Goal: Check status: Check status

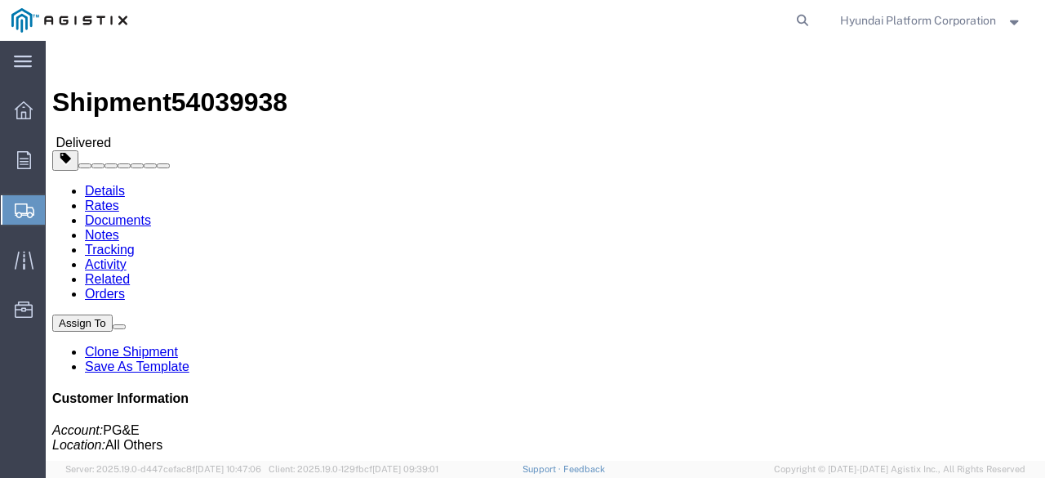
click at [0, 0] on span "Shipment Manager" at bounding box center [0, 0] width 0 height 0
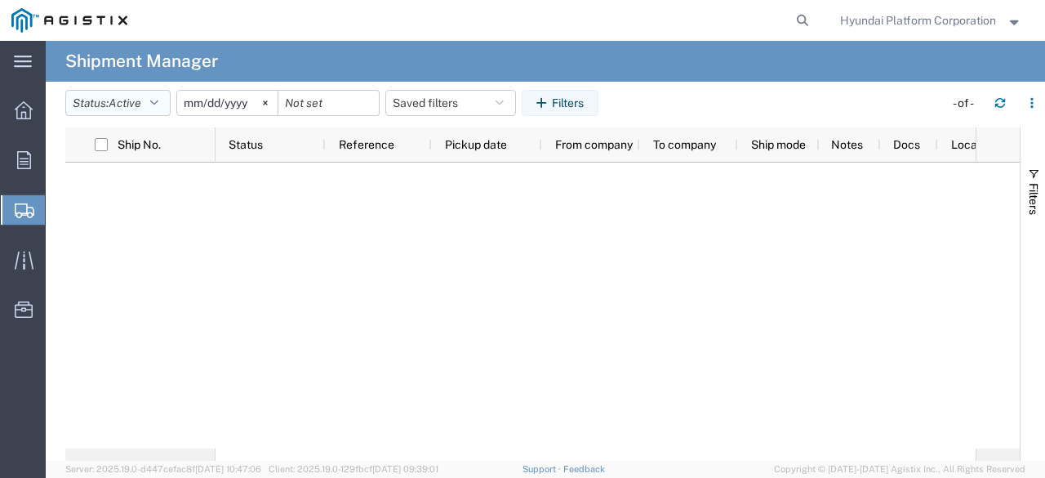
click at [147, 100] on button "Status: Active" at bounding box center [117, 103] width 105 height 26
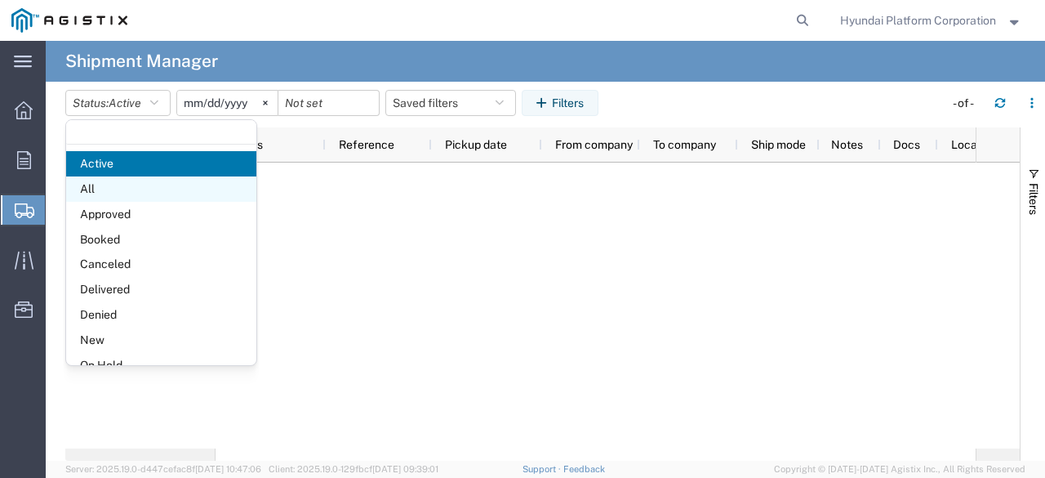
click at [142, 185] on span "All" at bounding box center [161, 188] width 190 height 25
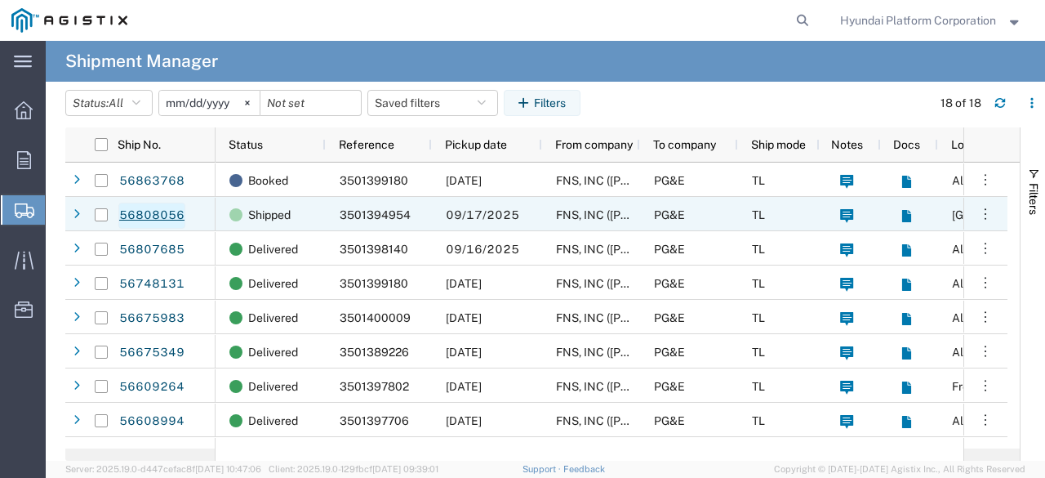
click at [178, 208] on link "56808056" at bounding box center [151, 215] width 67 height 26
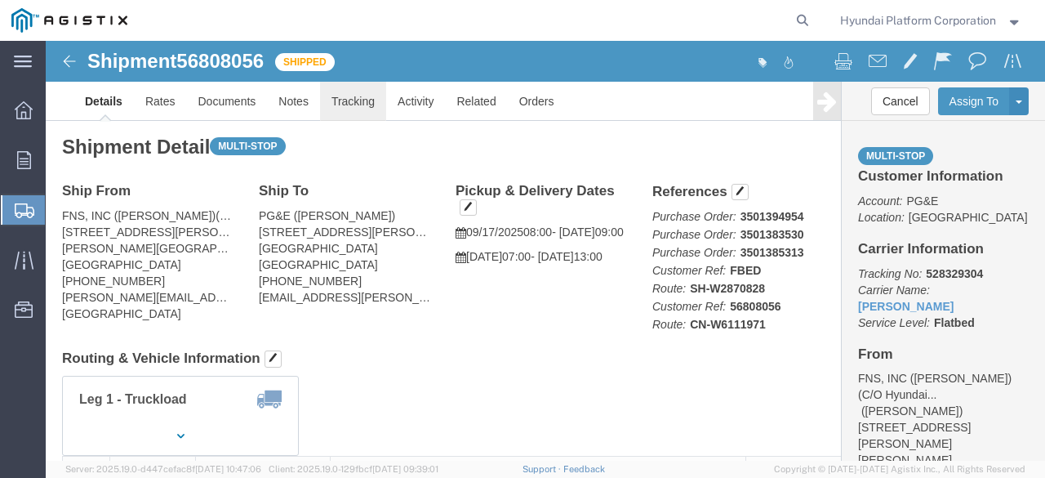
click link "Tracking"
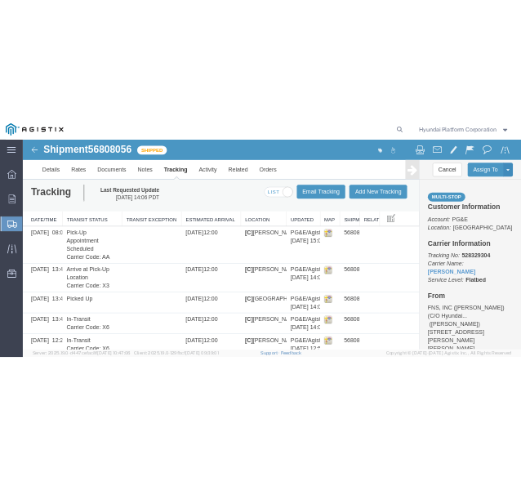
scroll to position [3, 0]
